Goal: Task Accomplishment & Management: Manage account settings

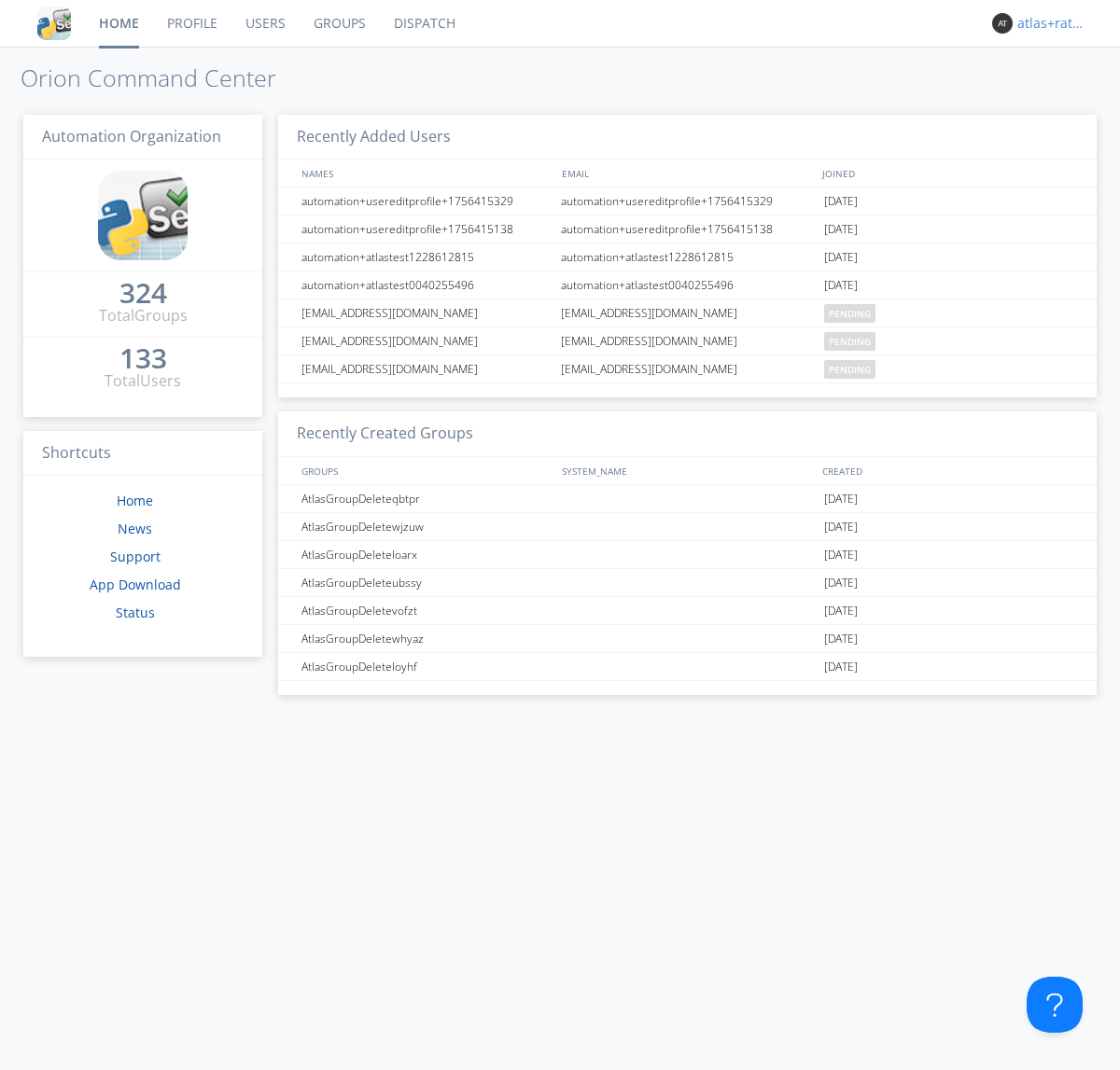
click at [1047, 23] on div "atlas+ratelimit" at bounding box center [1052, 22] width 70 height 19
click at [1060, 98] on div "Log Out" at bounding box center [1061, 99] width 96 height 33
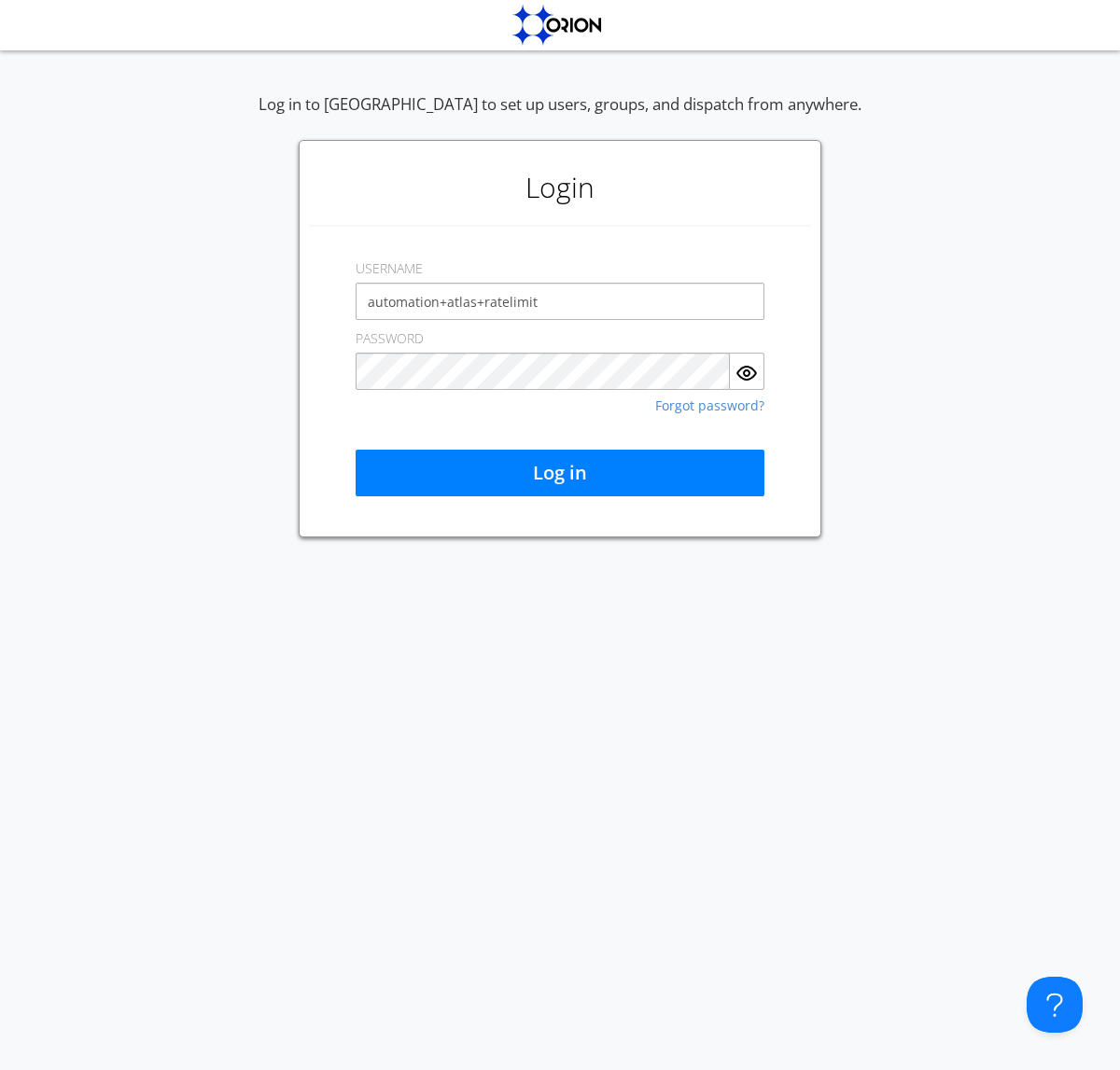
type input "automation+atlas+ratelimit"
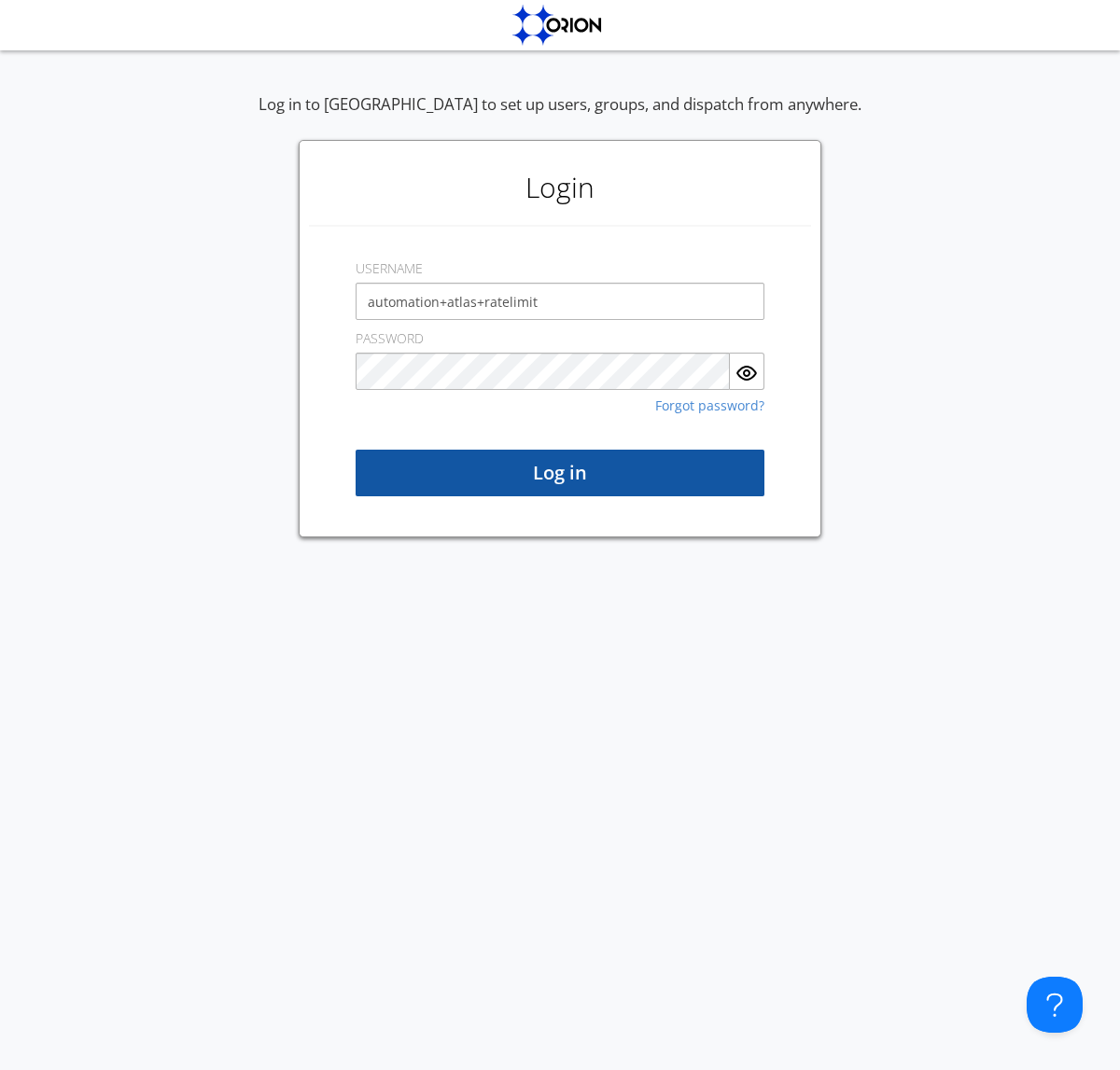
click at [560, 473] on button "Log in" at bounding box center [560, 473] width 408 height 47
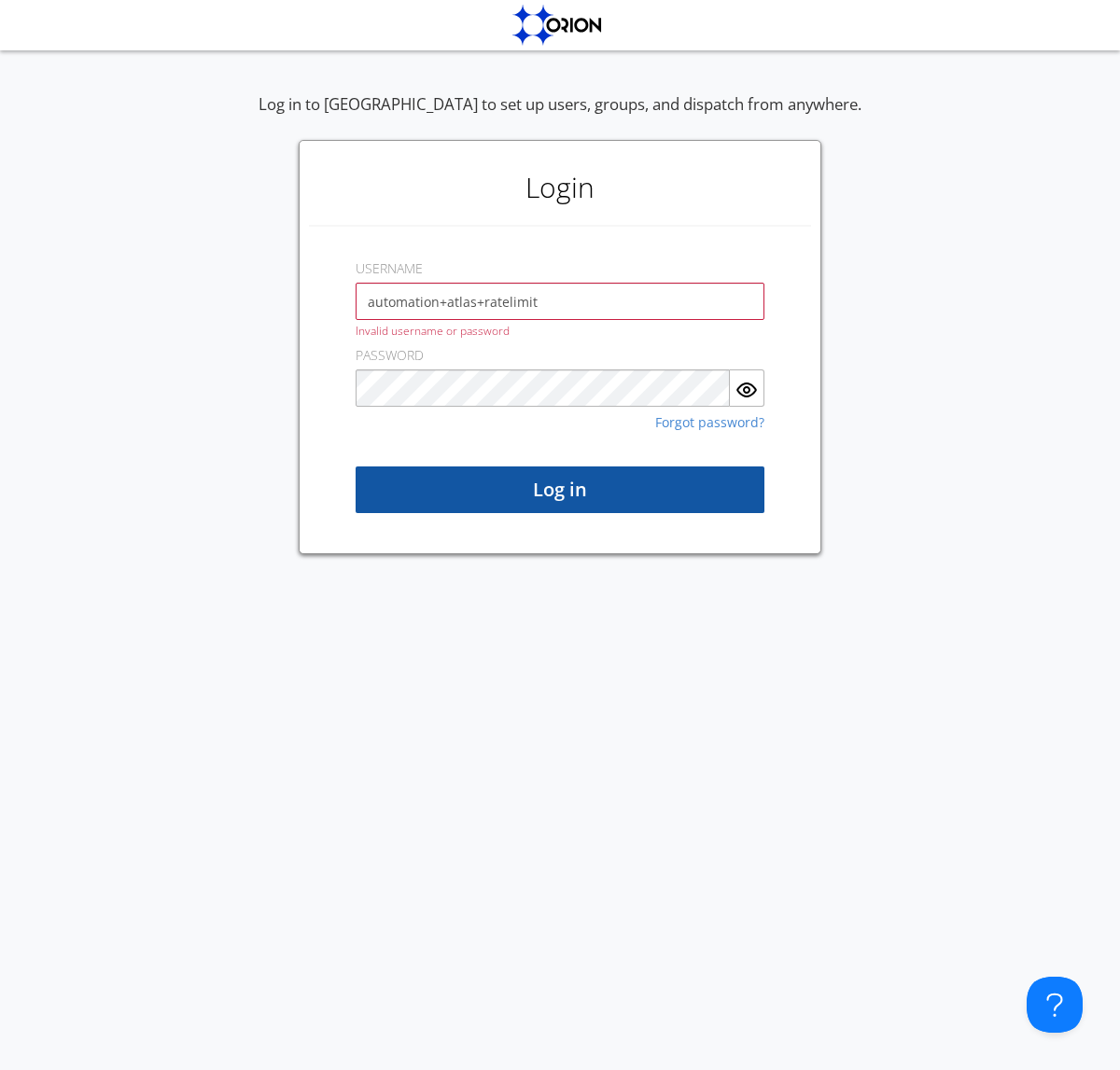
click at [560, 490] on button "Log in" at bounding box center [560, 490] width 408 height 47
